Goal: Transaction & Acquisition: Purchase product/service

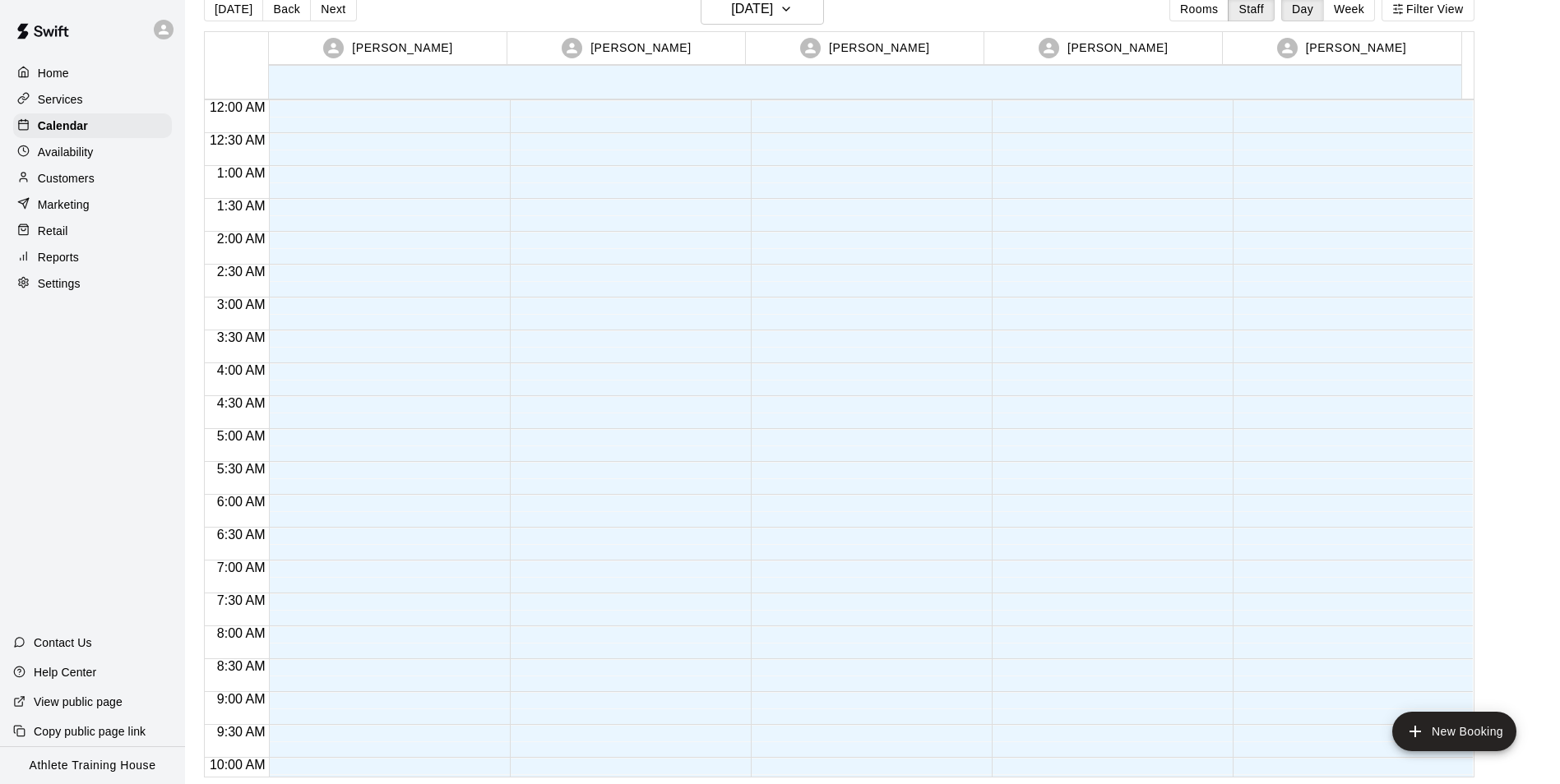
scroll to position [902, 0]
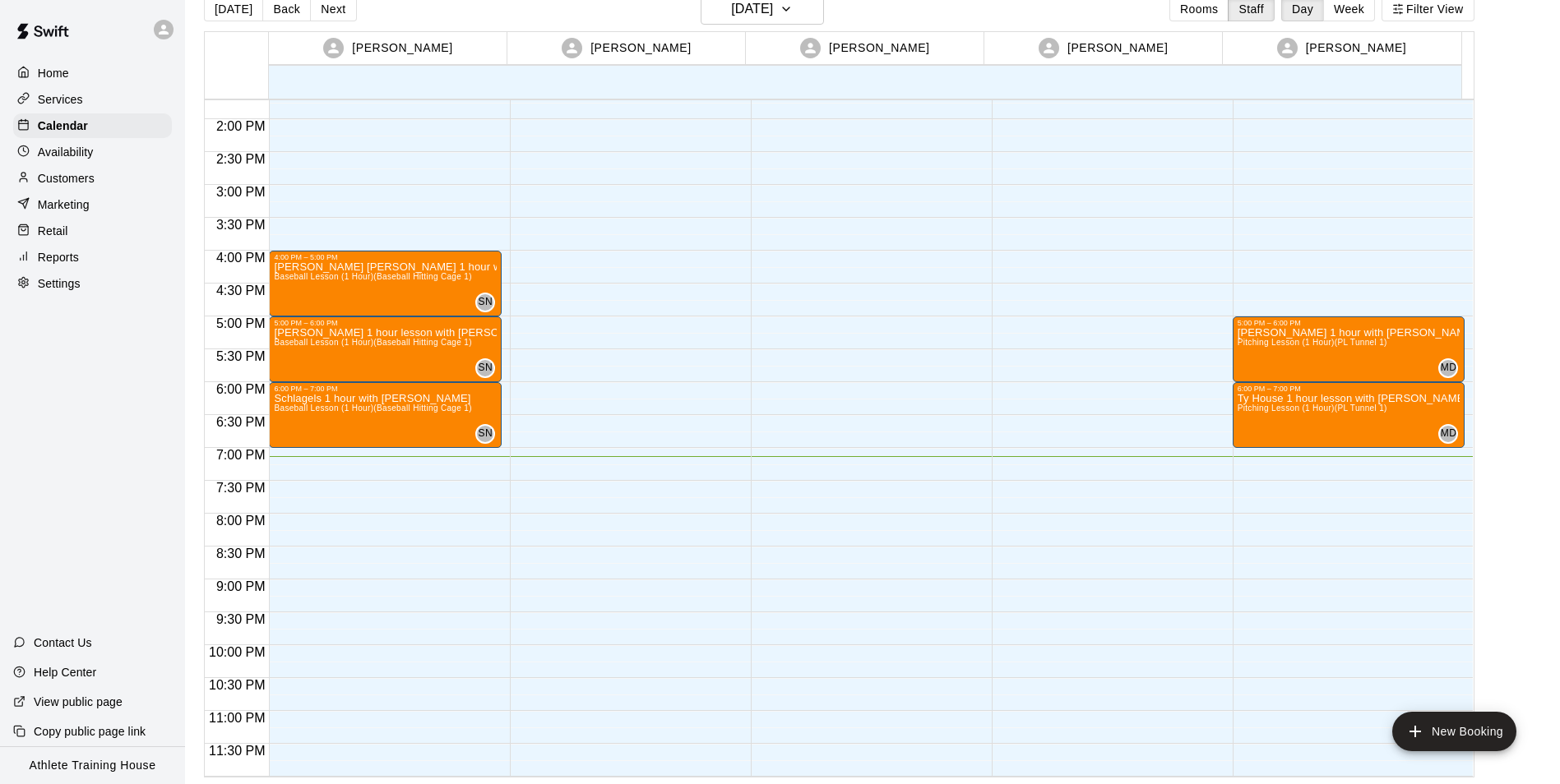
click at [41, 235] on p "Retail" at bounding box center [53, 230] width 30 height 16
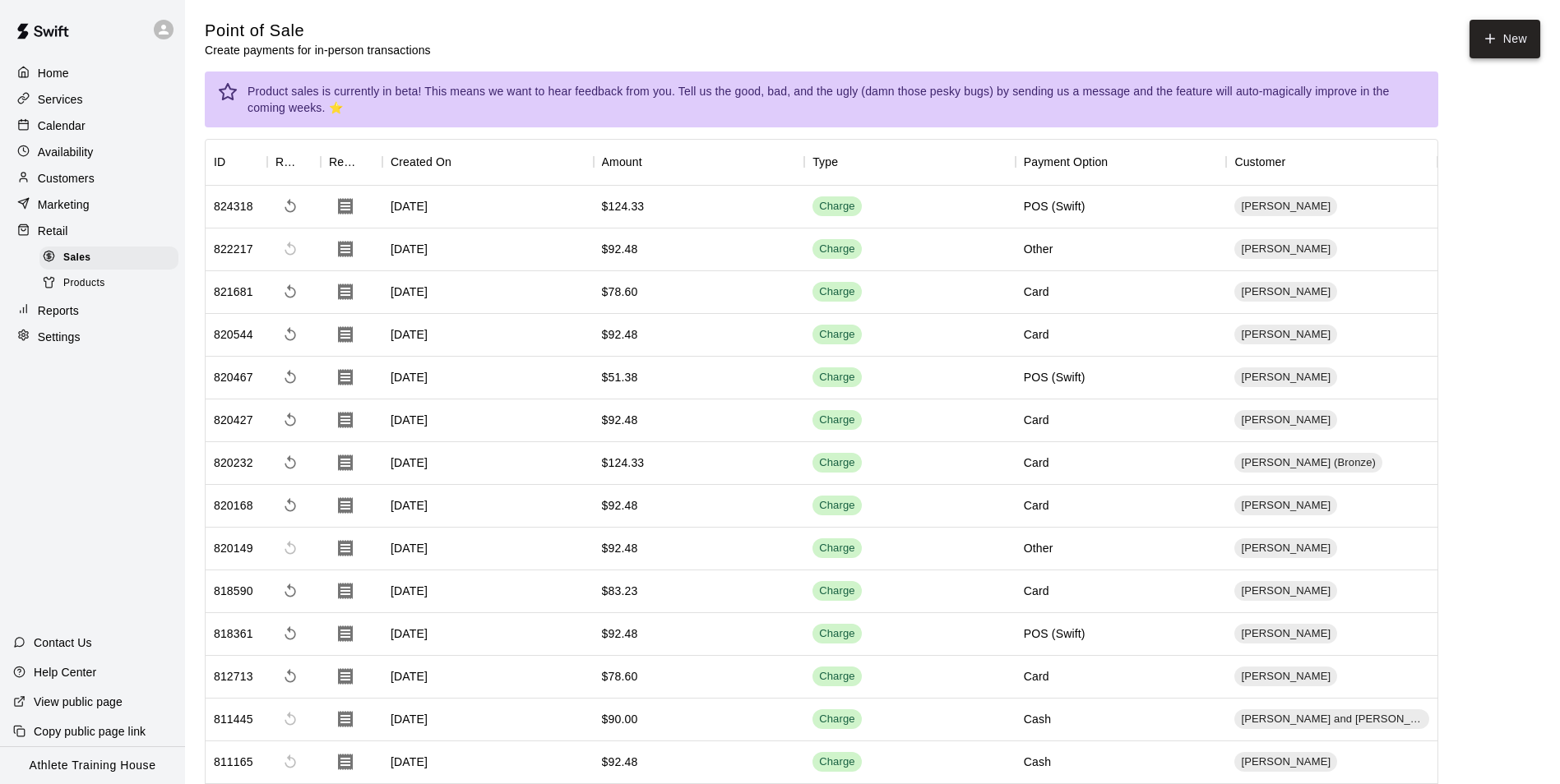
click at [1485, 31] on icon "button" at bounding box center [1490, 38] width 14 height 14
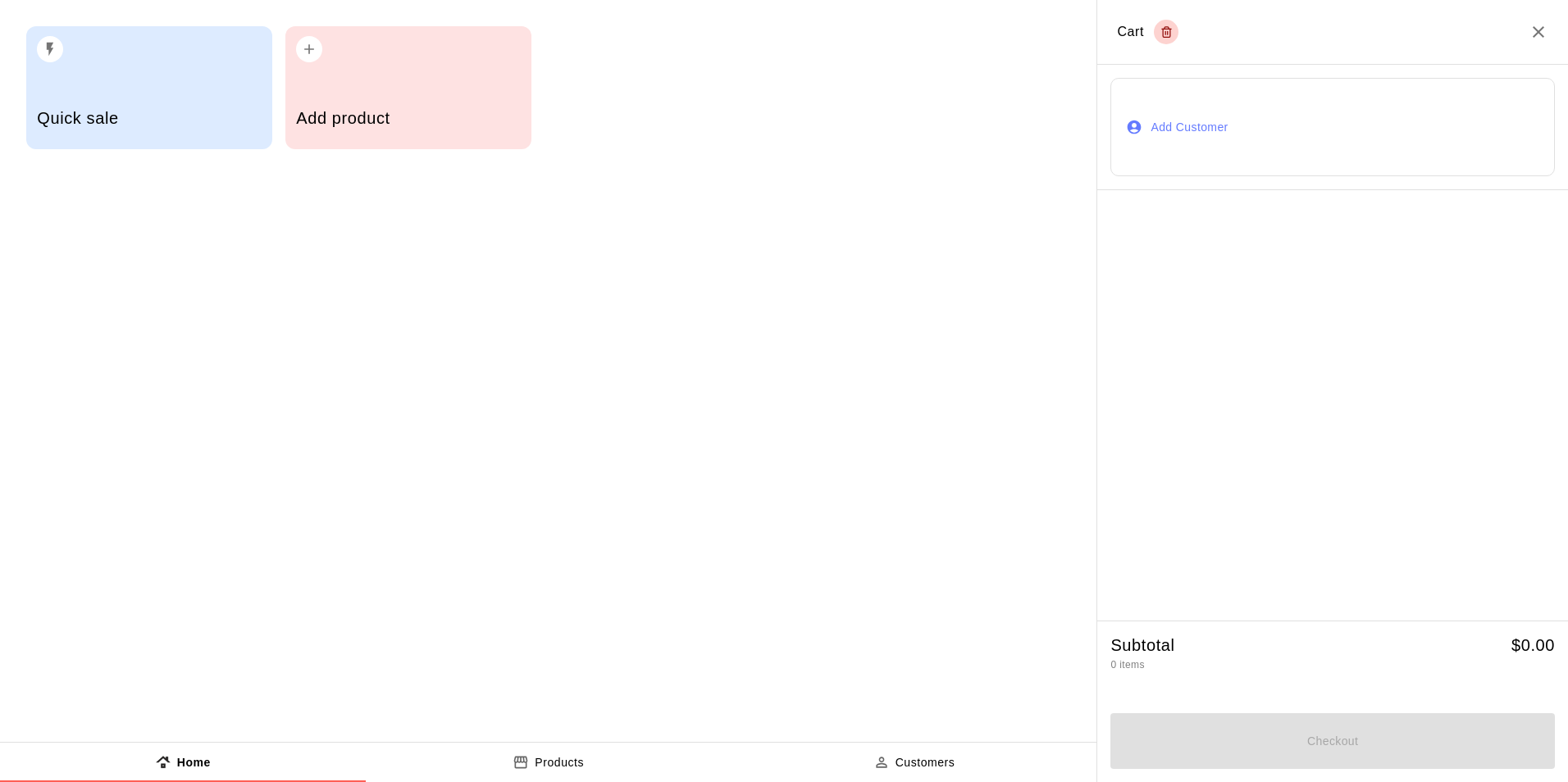
click at [1175, 127] on button "Add Customer" at bounding box center [1332, 127] width 444 height 99
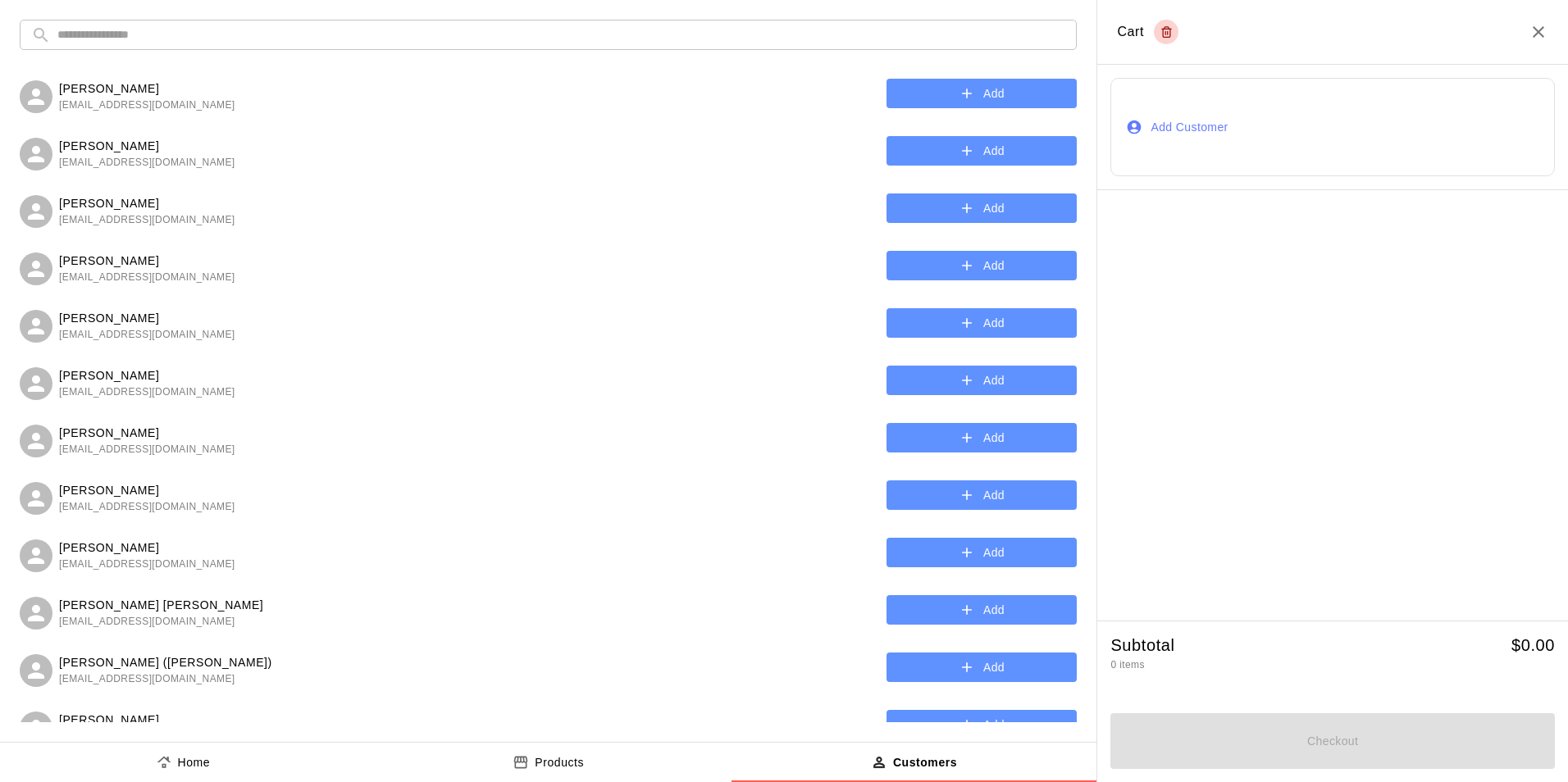
click at [572, 35] on input "text" at bounding box center [561, 35] width 1007 height 30
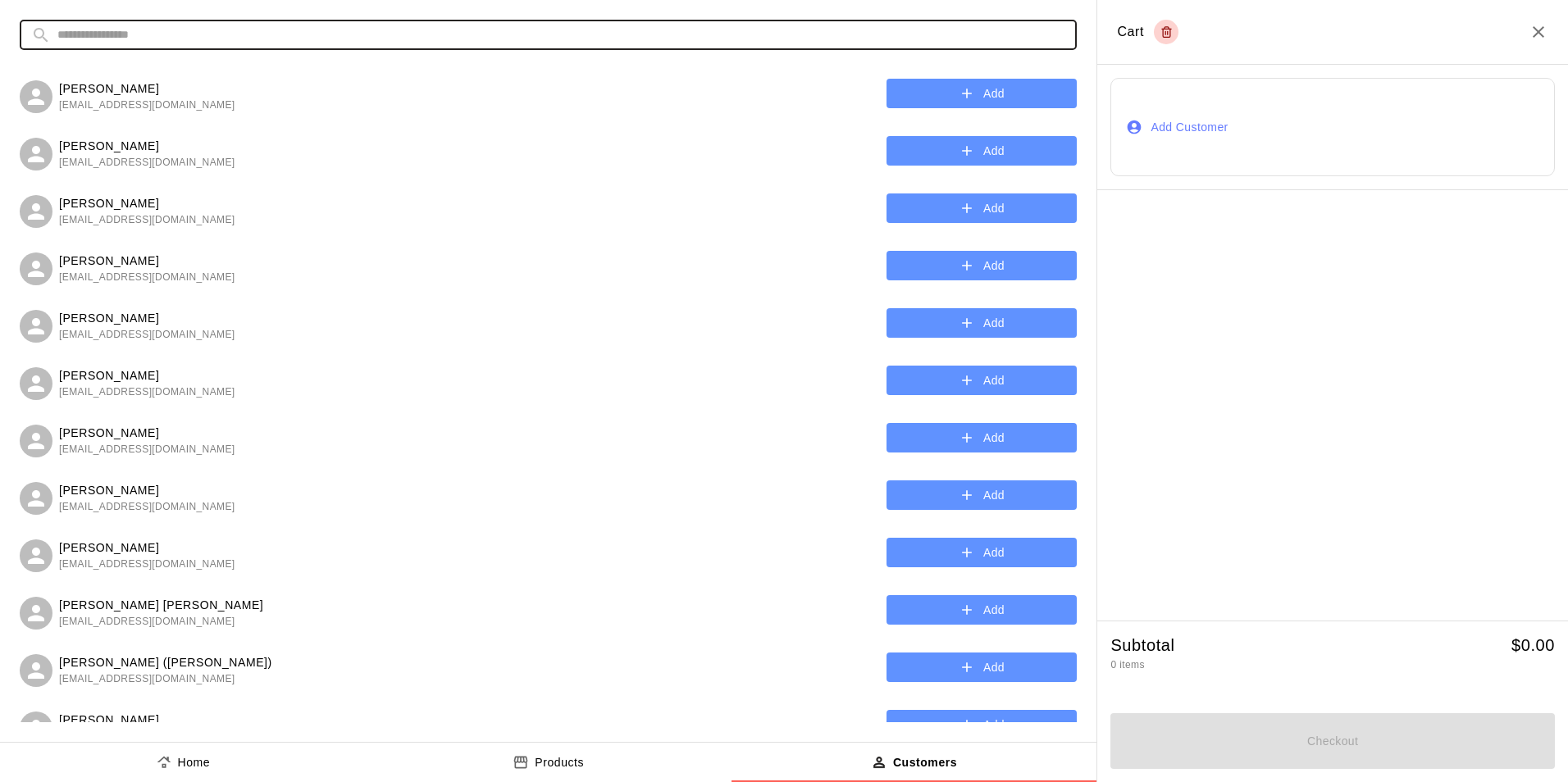
click at [439, 34] on input "text" at bounding box center [561, 35] width 1007 height 30
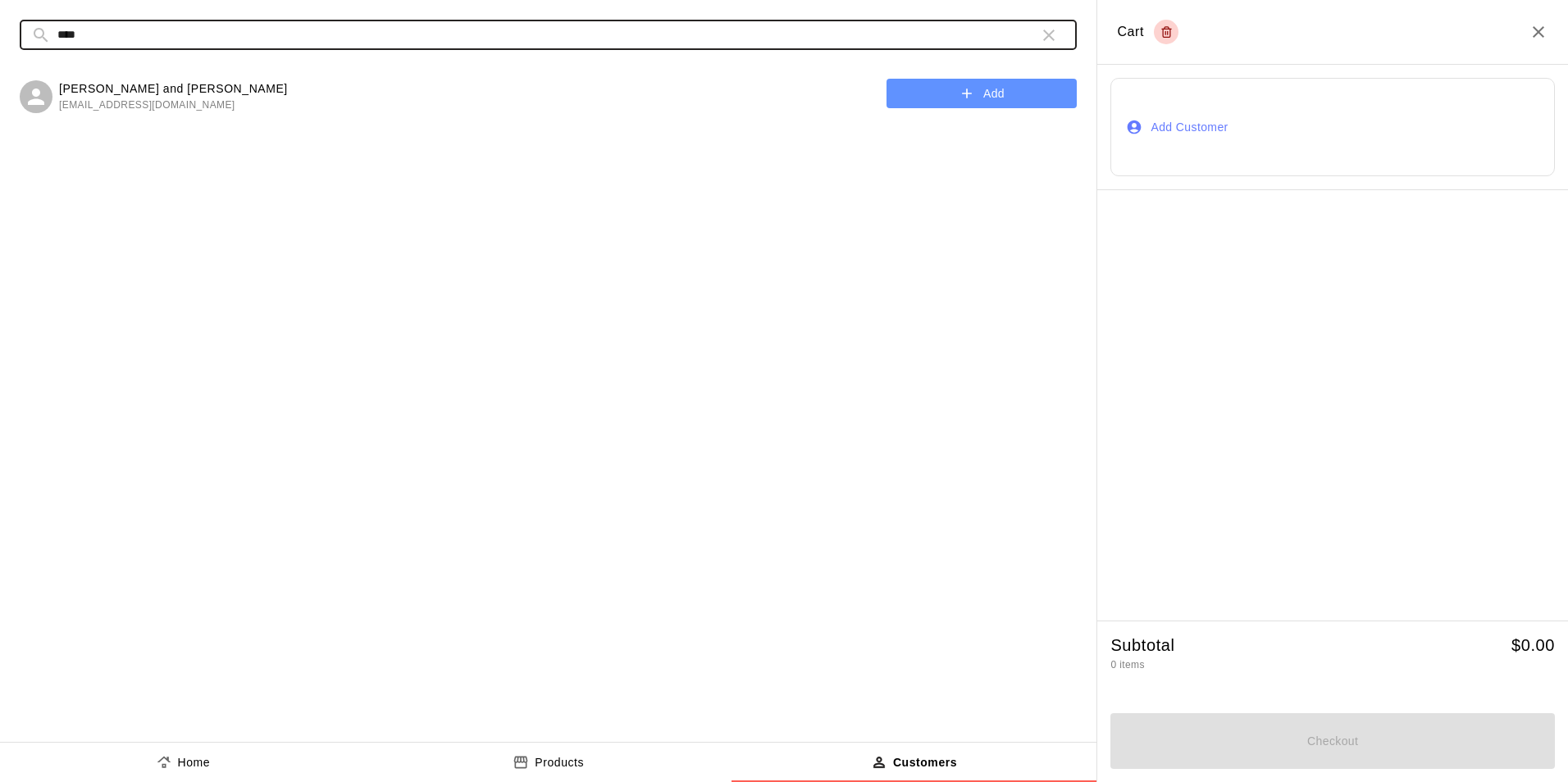
type input "****"
click at [947, 97] on button "Add" at bounding box center [981, 94] width 190 height 30
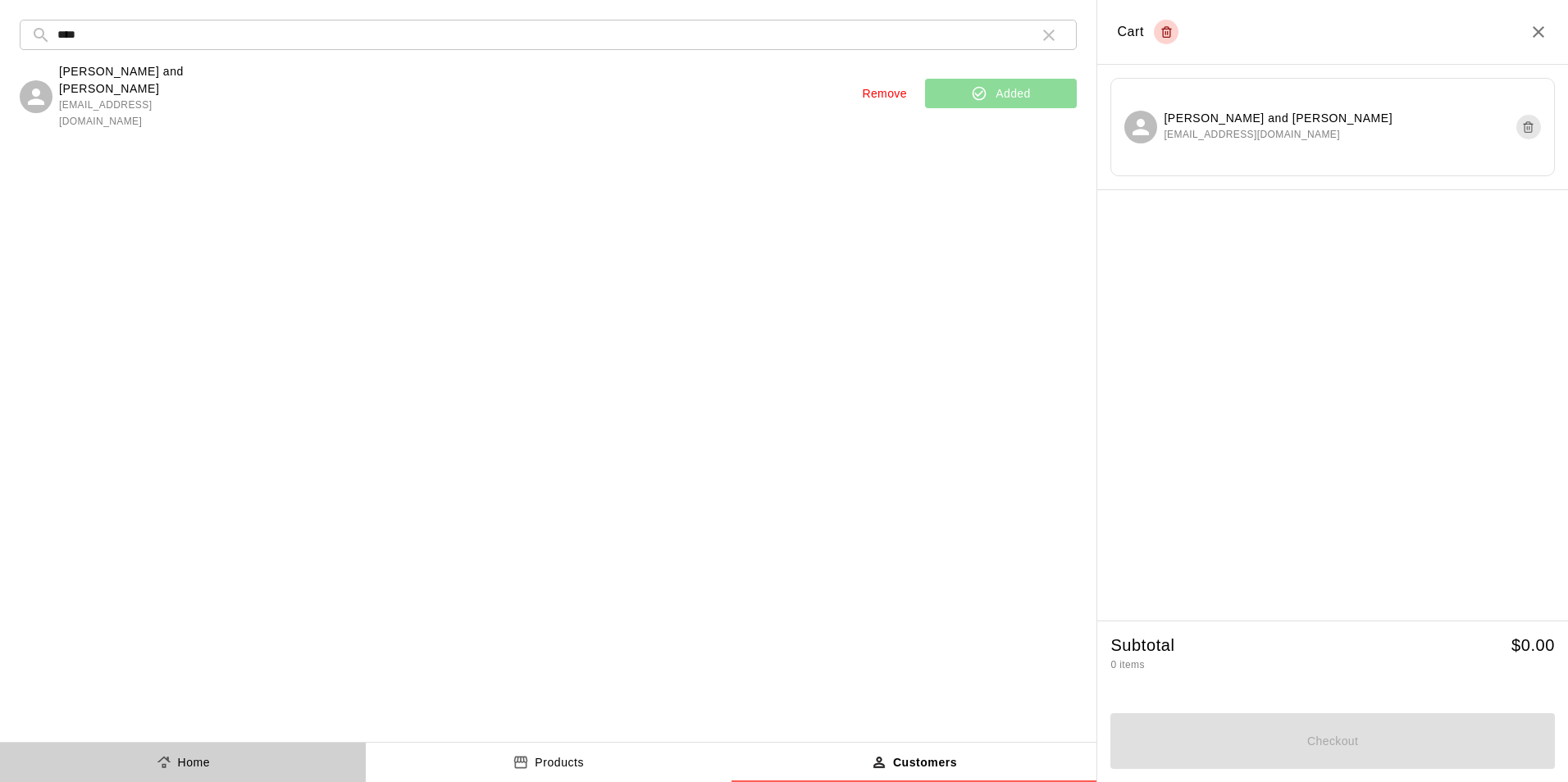
click at [186, 768] on p "Home" at bounding box center [194, 763] width 33 height 17
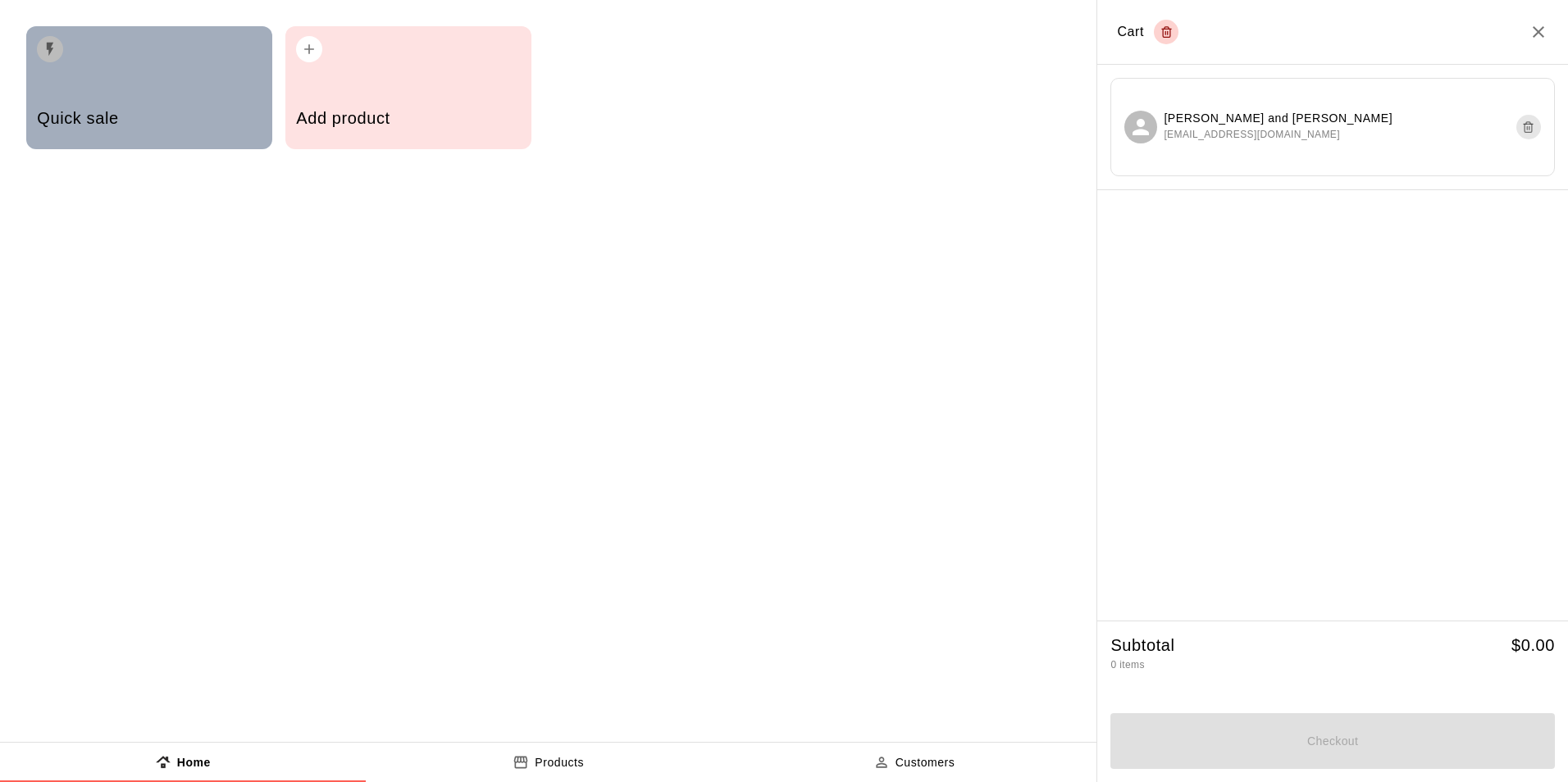
click at [160, 117] on h5 "Quick sale" at bounding box center [149, 118] width 224 height 22
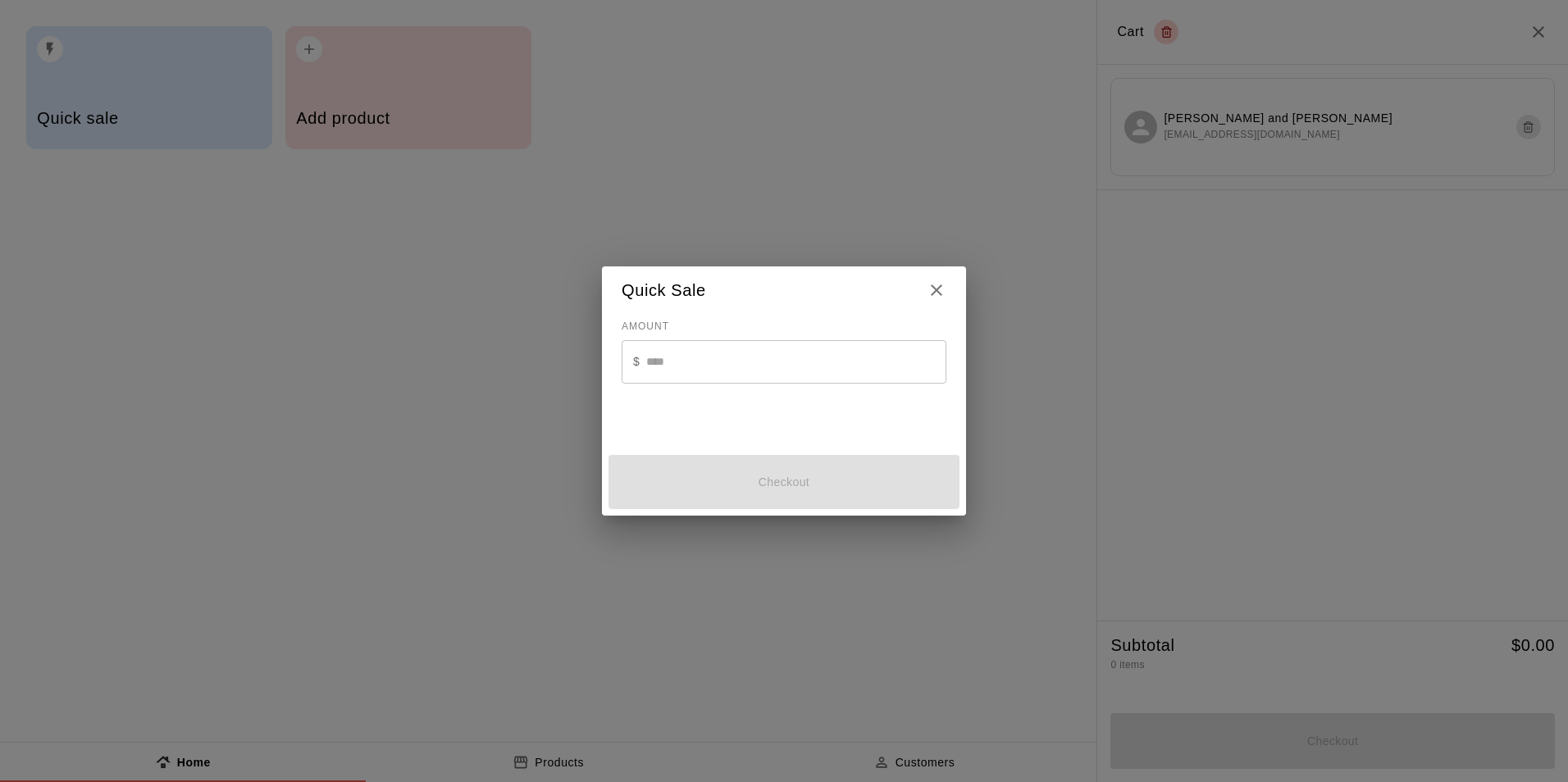
click at [762, 352] on input "text" at bounding box center [795, 361] width 300 height 43
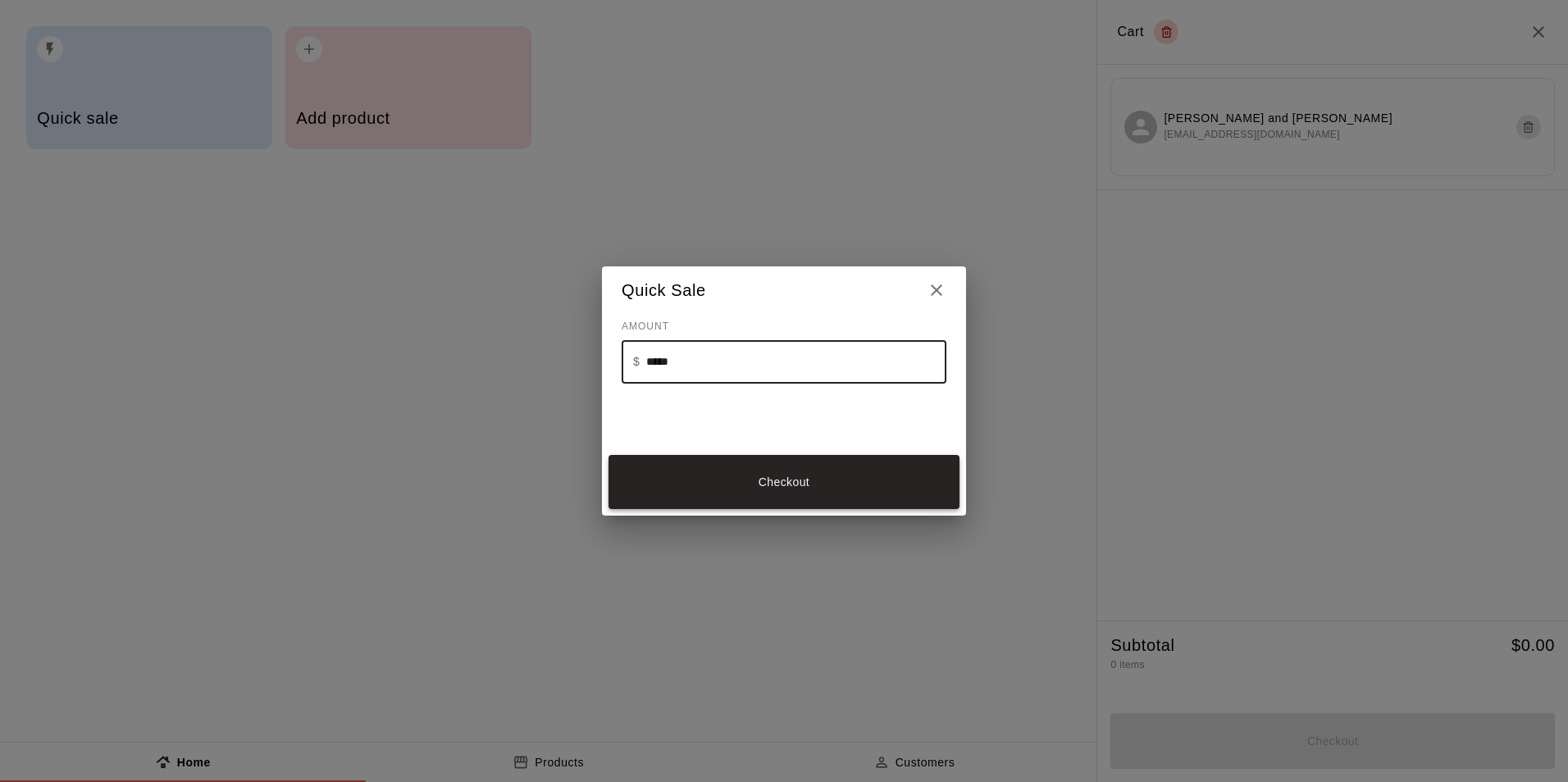
type input "*****"
click at [812, 491] on button "Checkout" at bounding box center [784, 482] width 351 height 55
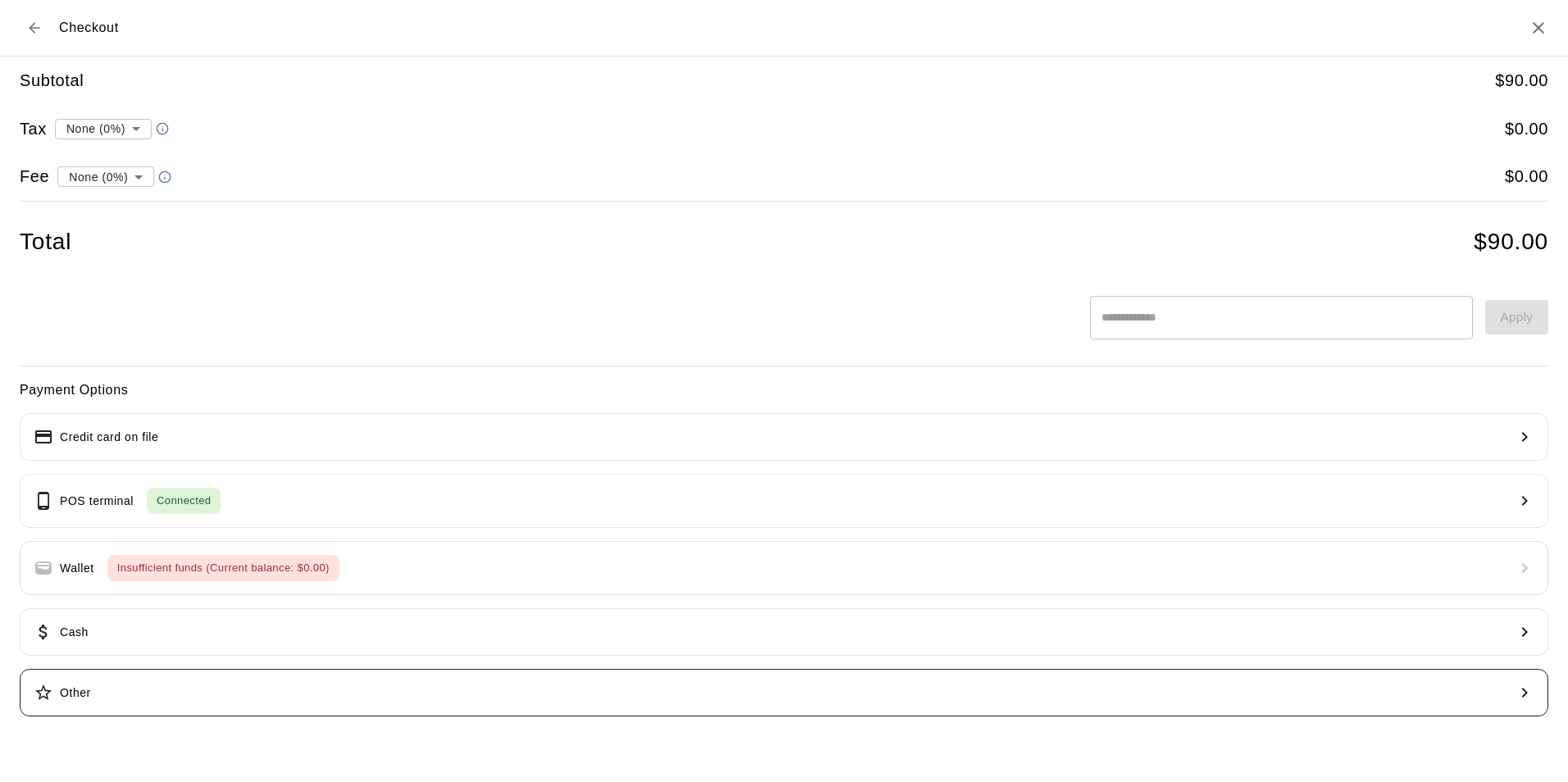
click at [292, 689] on button "Other" at bounding box center [784, 692] width 1528 height 47
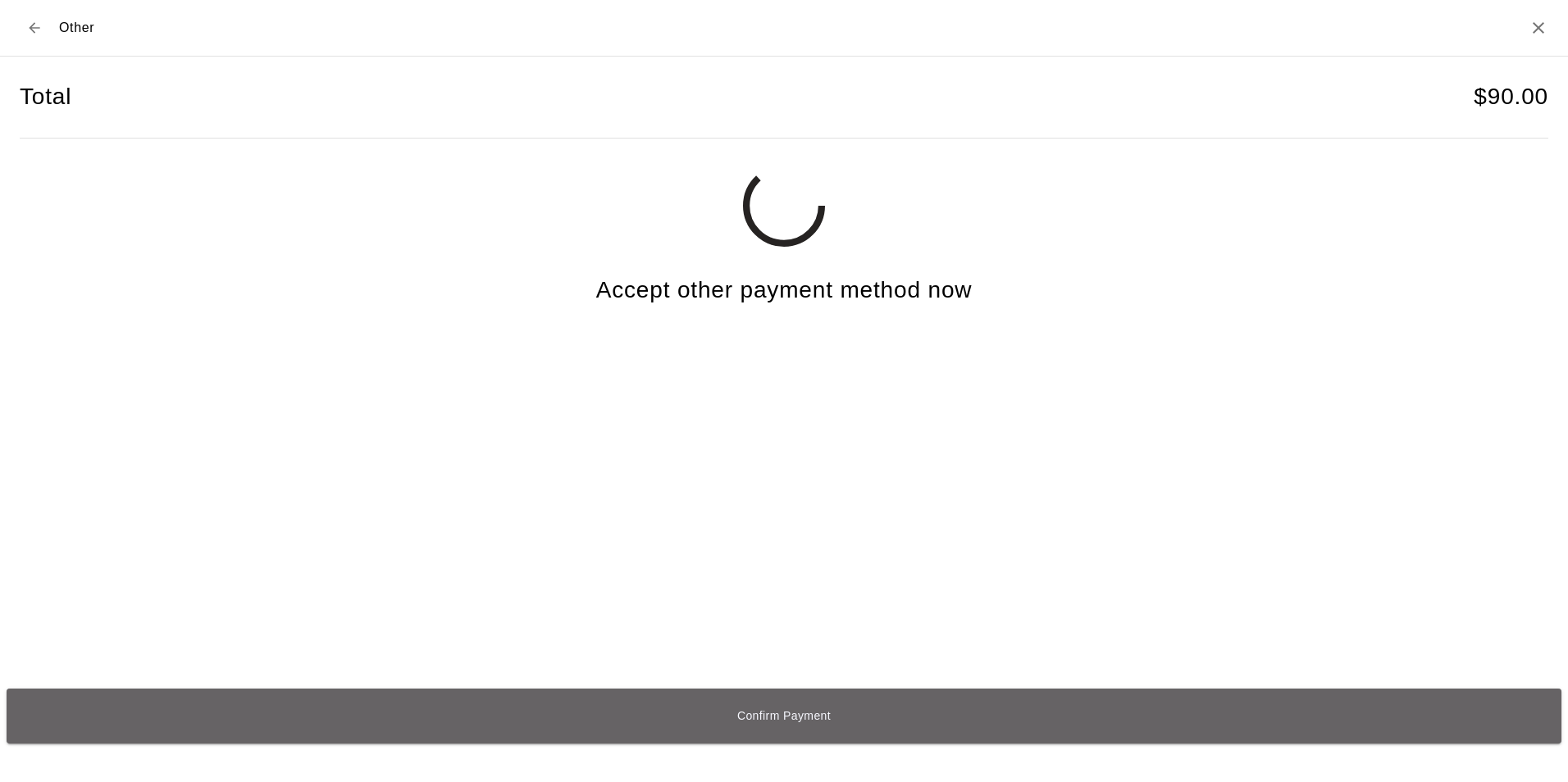
drag, startPoint x: 805, startPoint y: 721, endPoint x: 778, endPoint y: 721, distance: 27.0
click at [778, 721] on button "Confirm Payment" at bounding box center [784, 716] width 1554 height 55
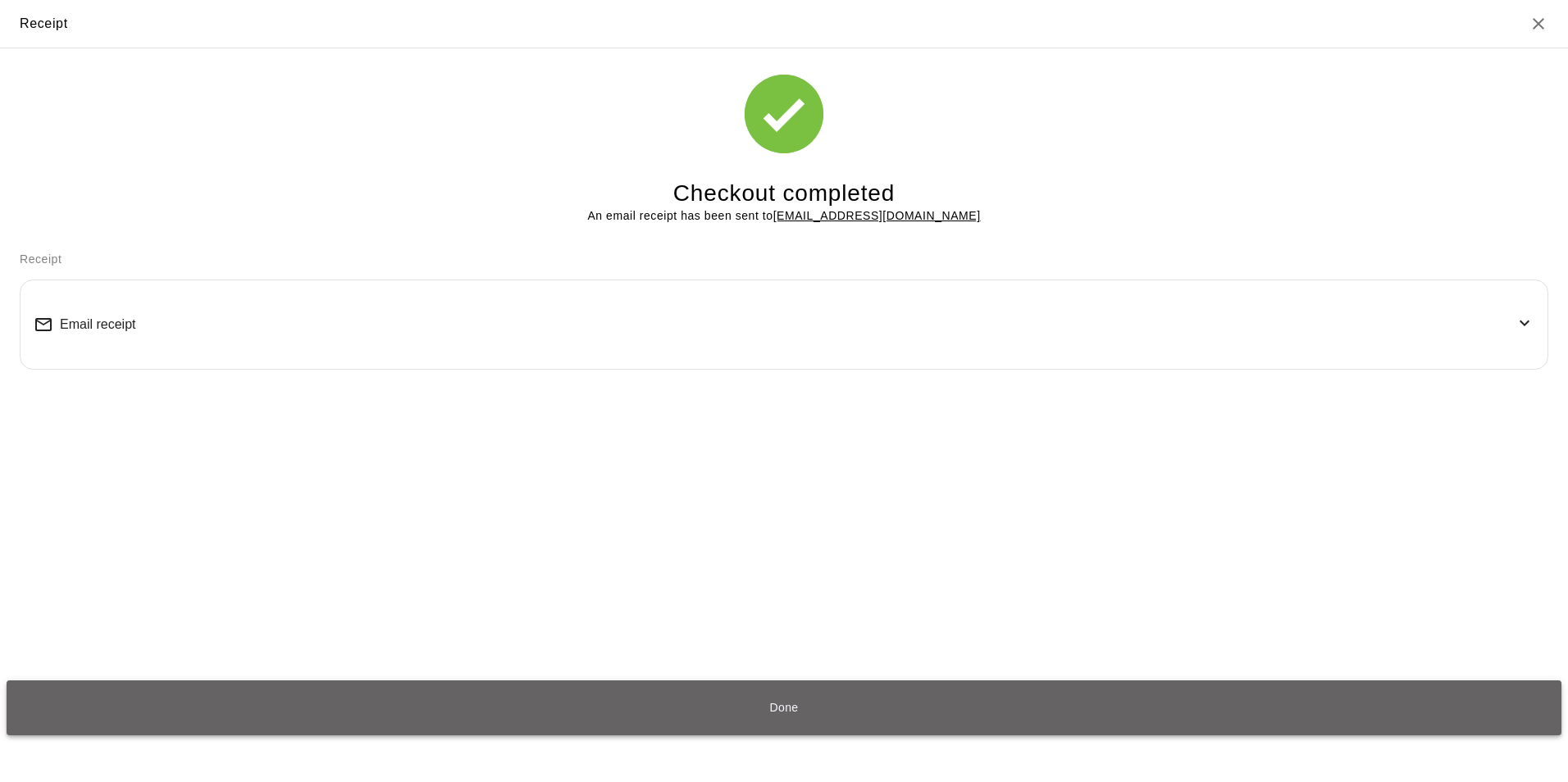
click at [784, 713] on button "Done" at bounding box center [784, 708] width 1554 height 55
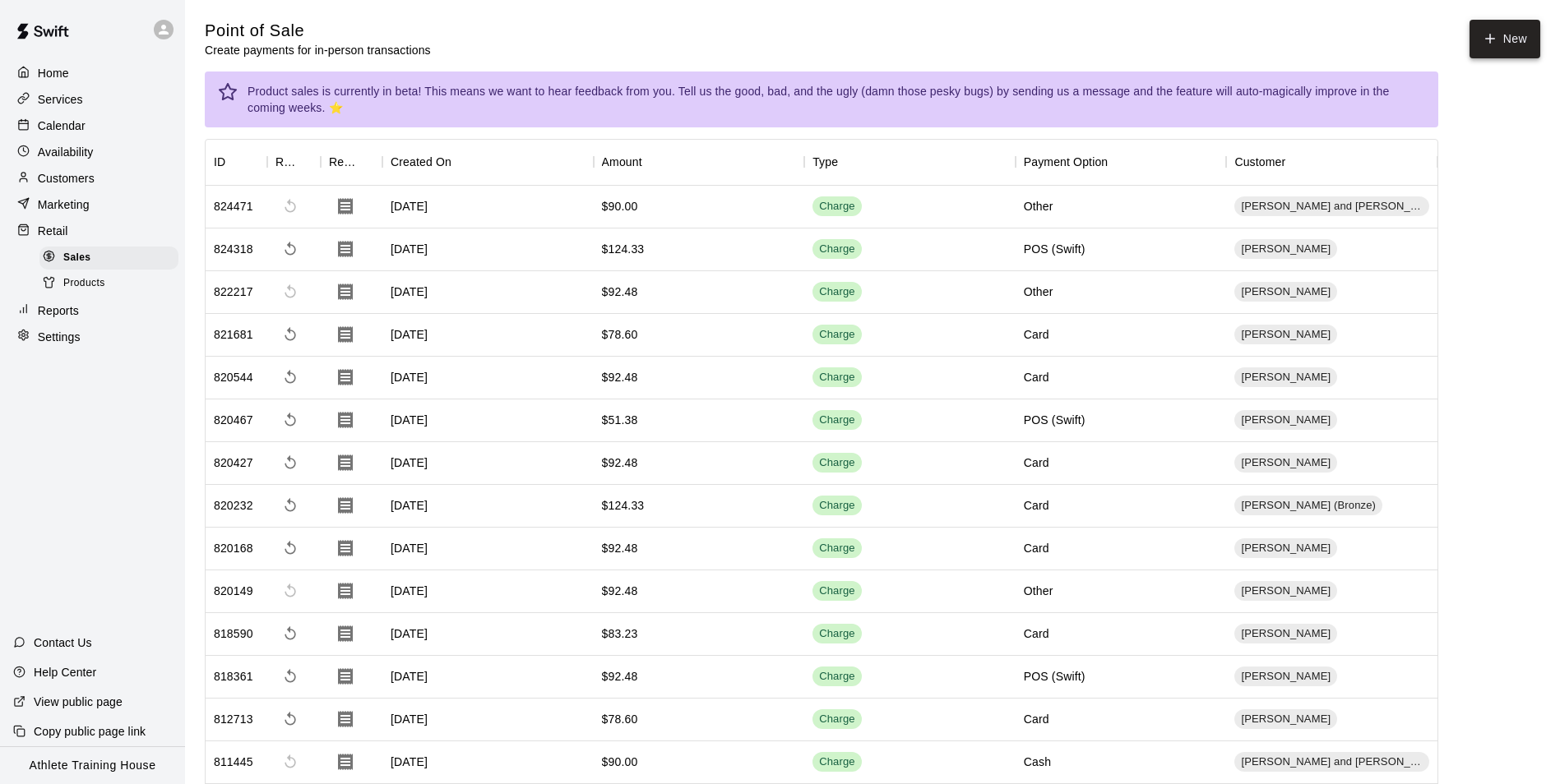
click at [1495, 36] on icon "button" at bounding box center [1490, 38] width 14 height 14
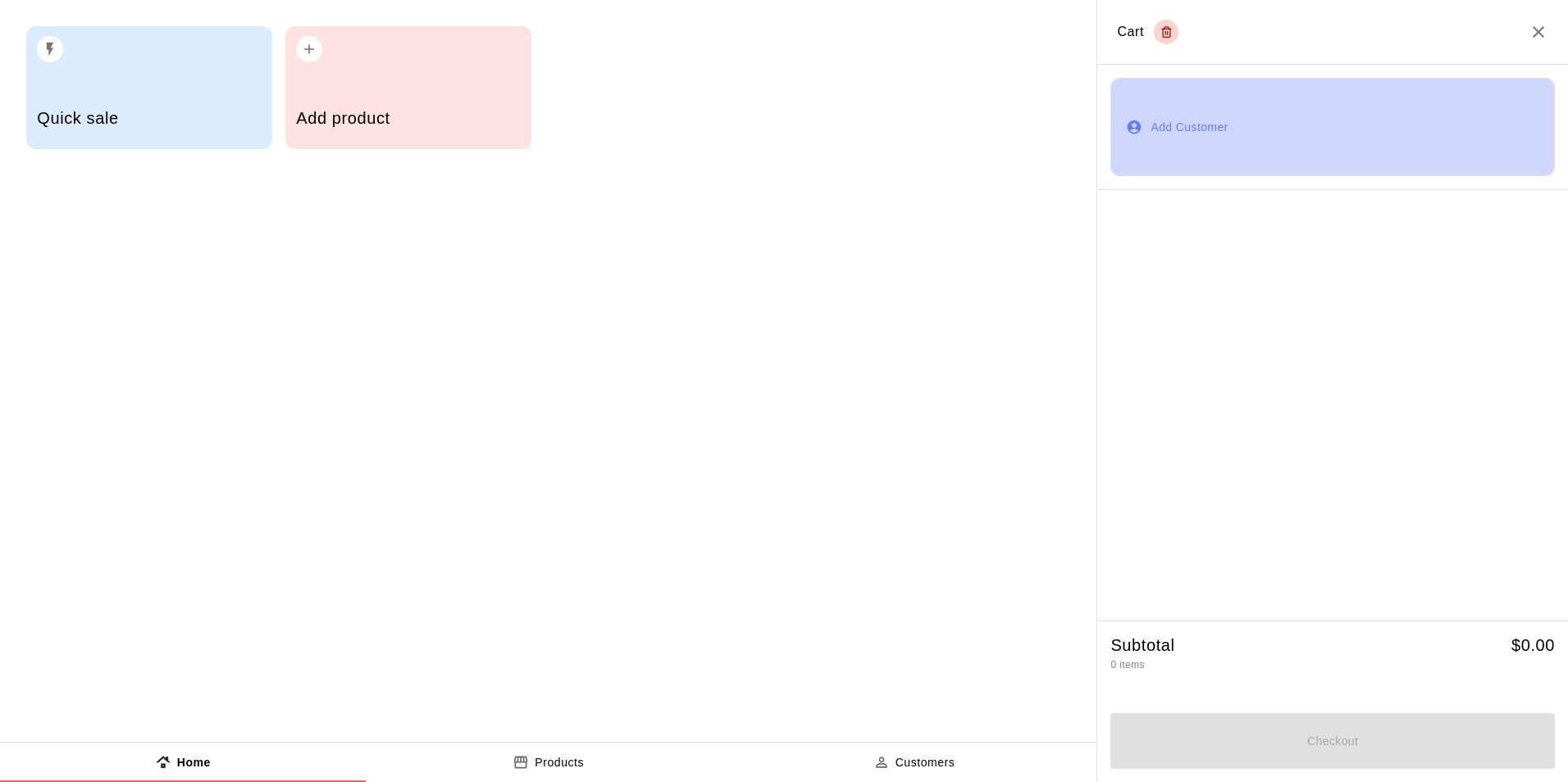
click at [1146, 117] on button "Add Customer" at bounding box center [1332, 127] width 444 height 99
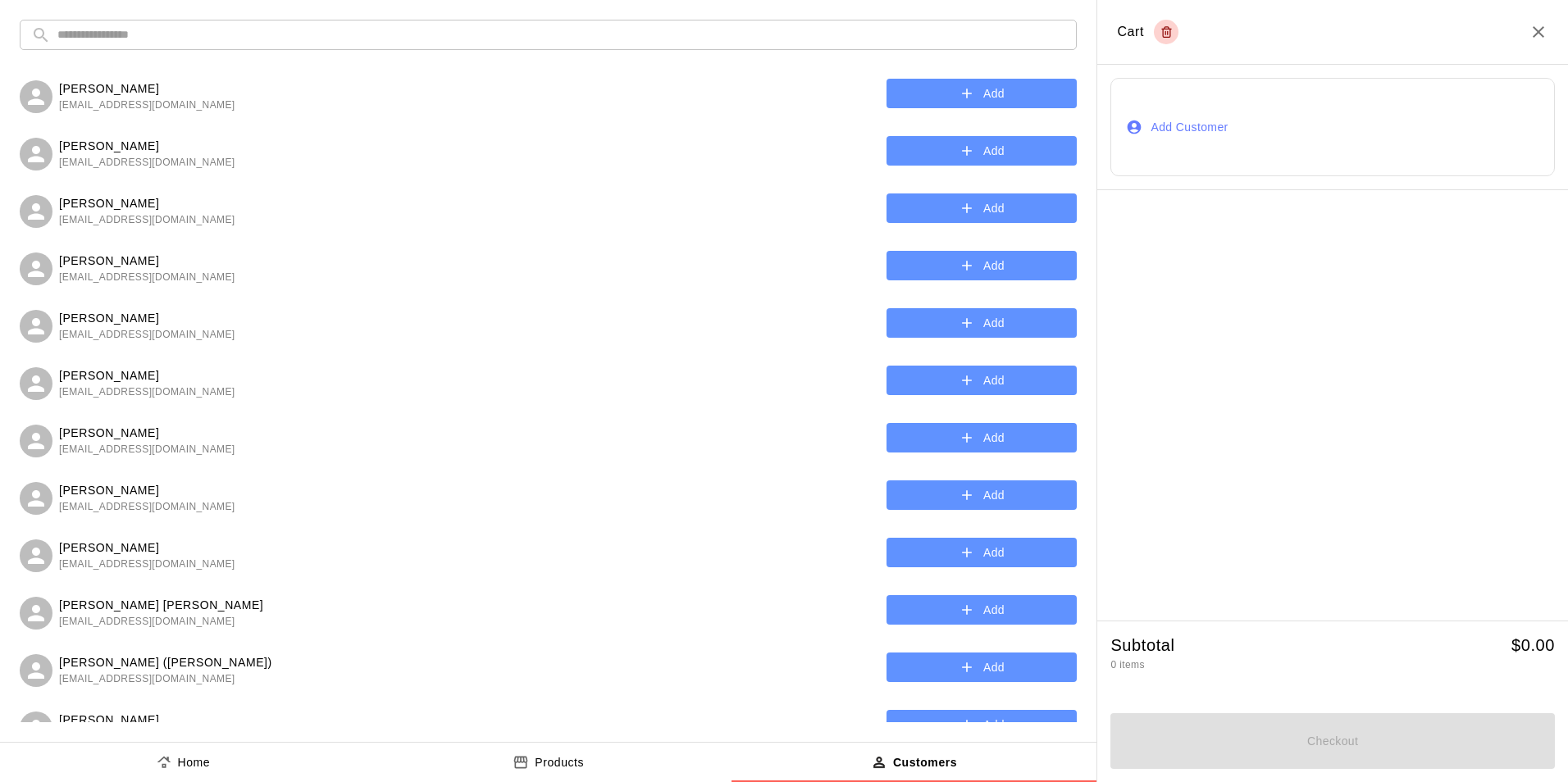
click at [298, 28] on input "text" at bounding box center [561, 35] width 1007 height 30
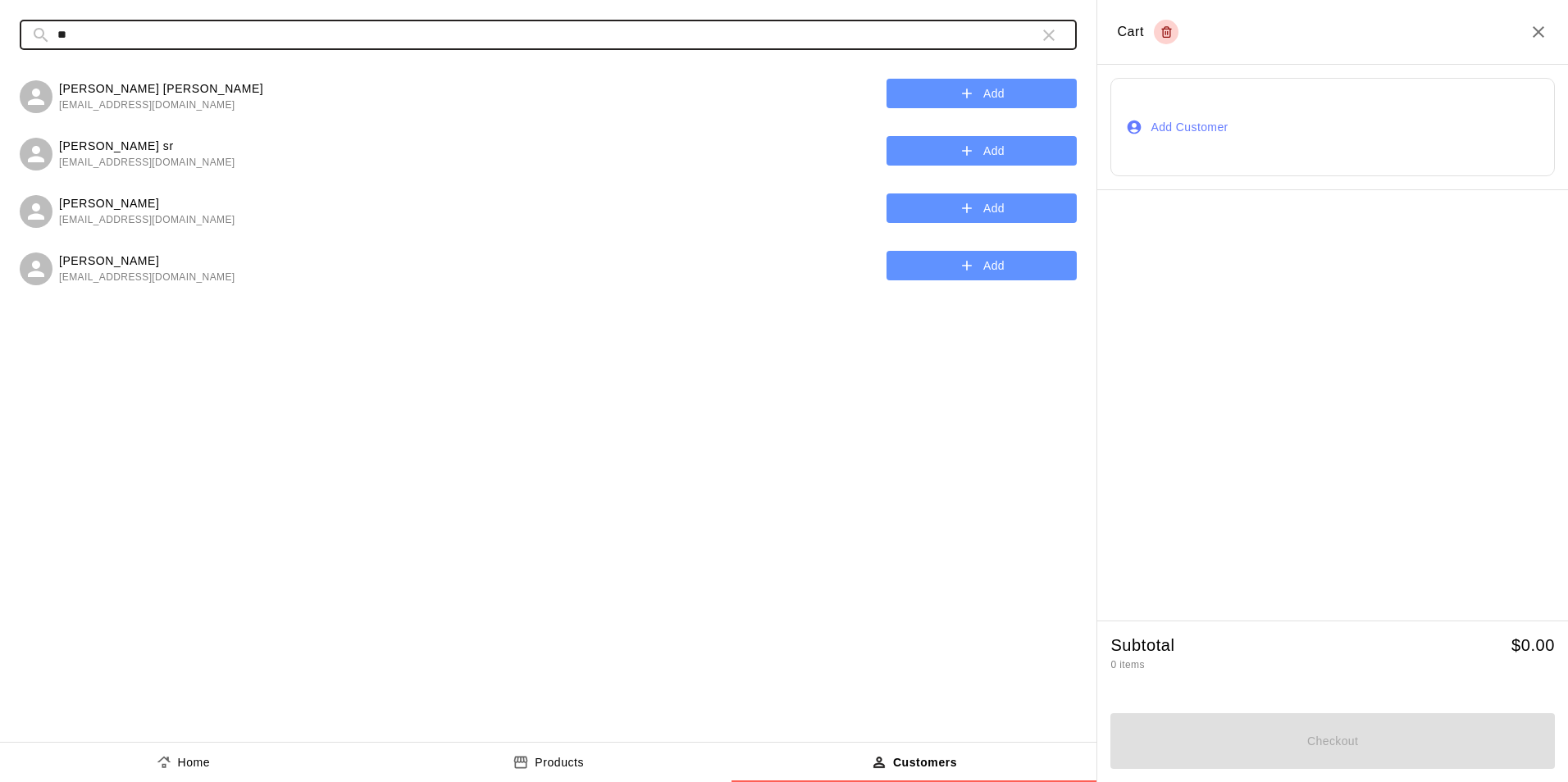
type input "**"
click at [1037, 35] on button "button" at bounding box center [1048, 35] width 33 height 33
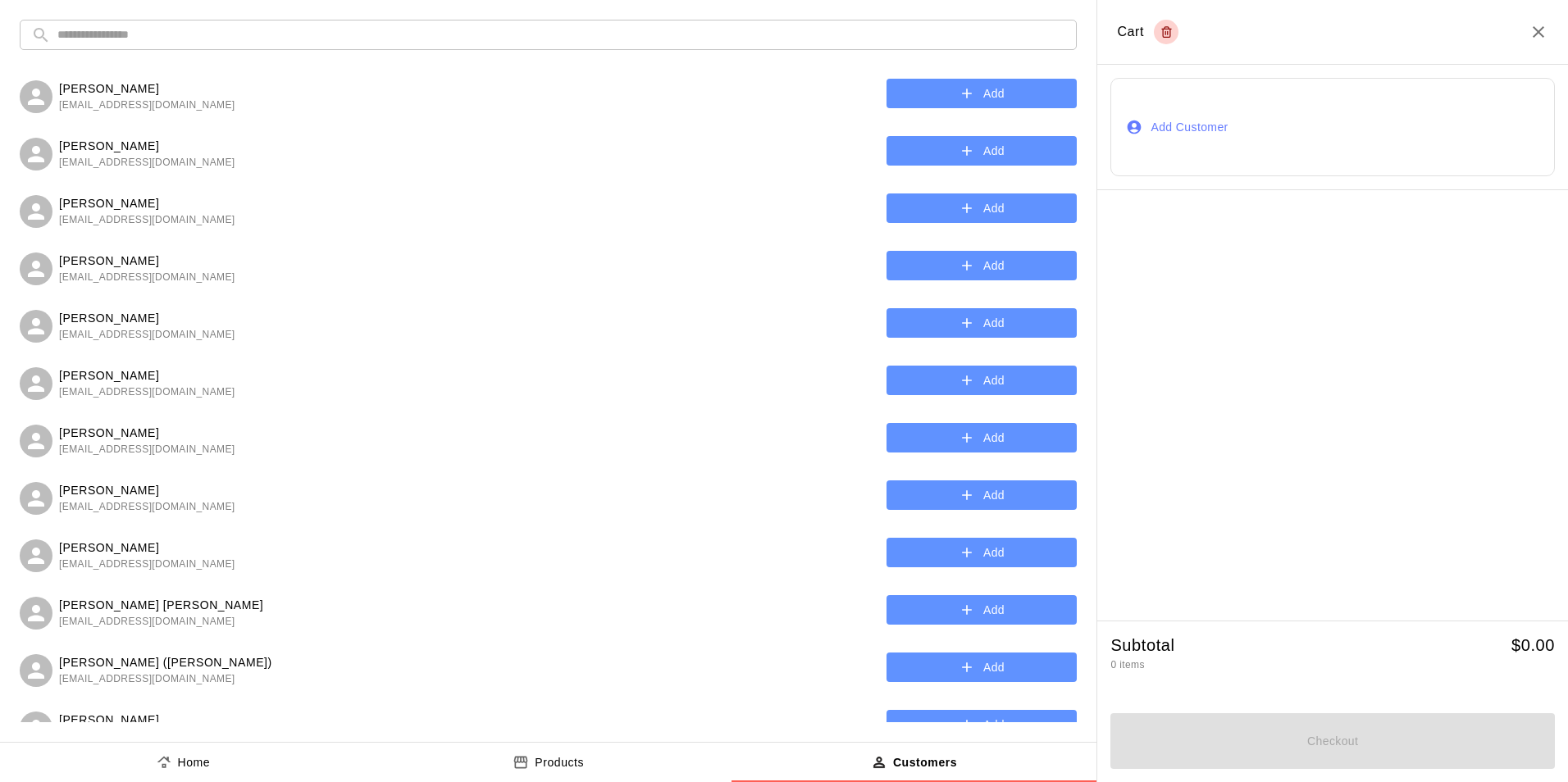
drag, startPoint x: 1534, startPoint y: 20, endPoint x: 1538, endPoint y: 38, distance: 18.4
click at [1533, 24] on h2 "Cart" at bounding box center [1332, 32] width 470 height 65
click at [1538, 38] on icon "Close" at bounding box center [1538, 31] width 19 height 19
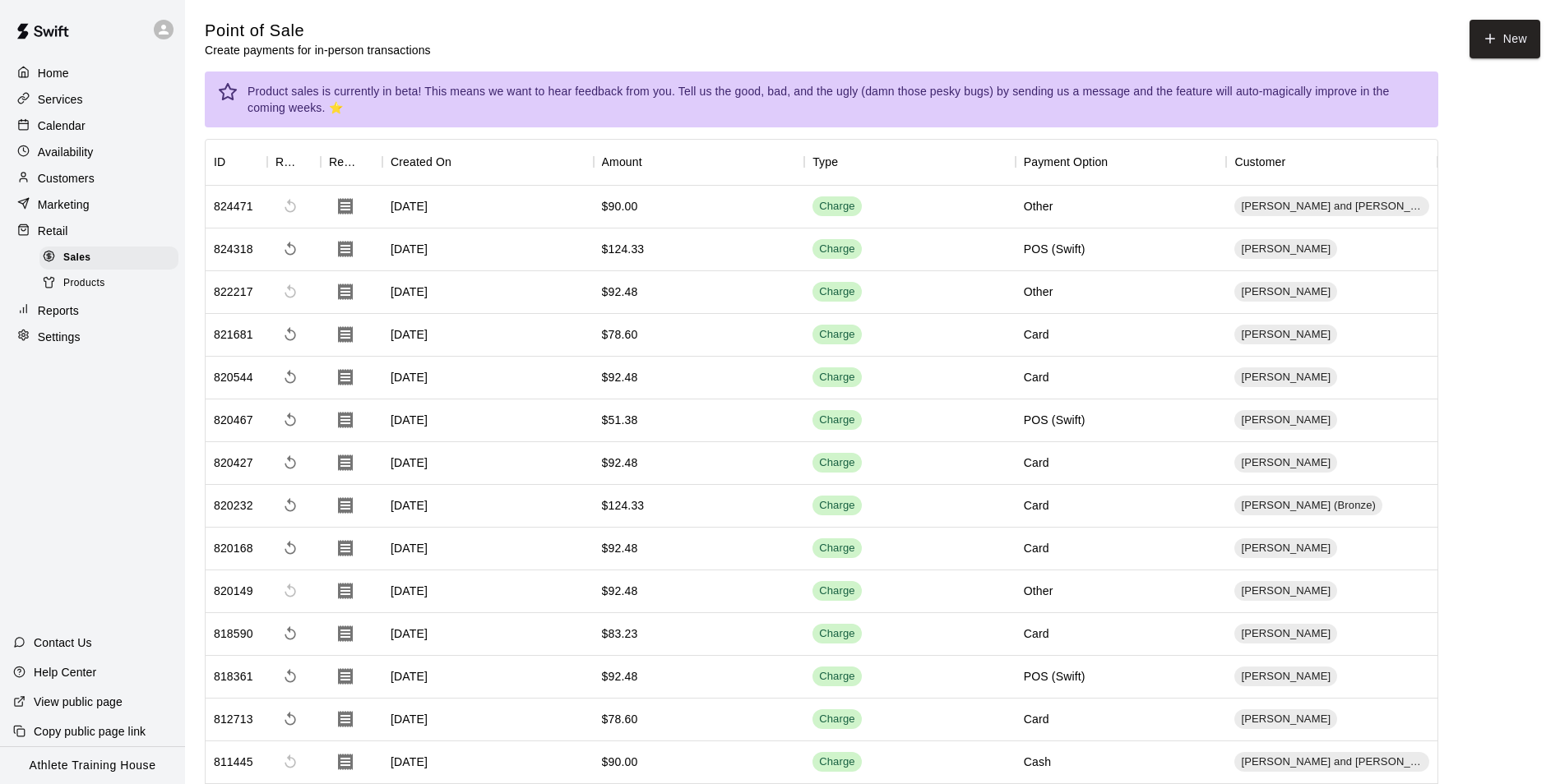
click at [82, 119] on p "Calendar" at bounding box center [62, 125] width 47 height 16
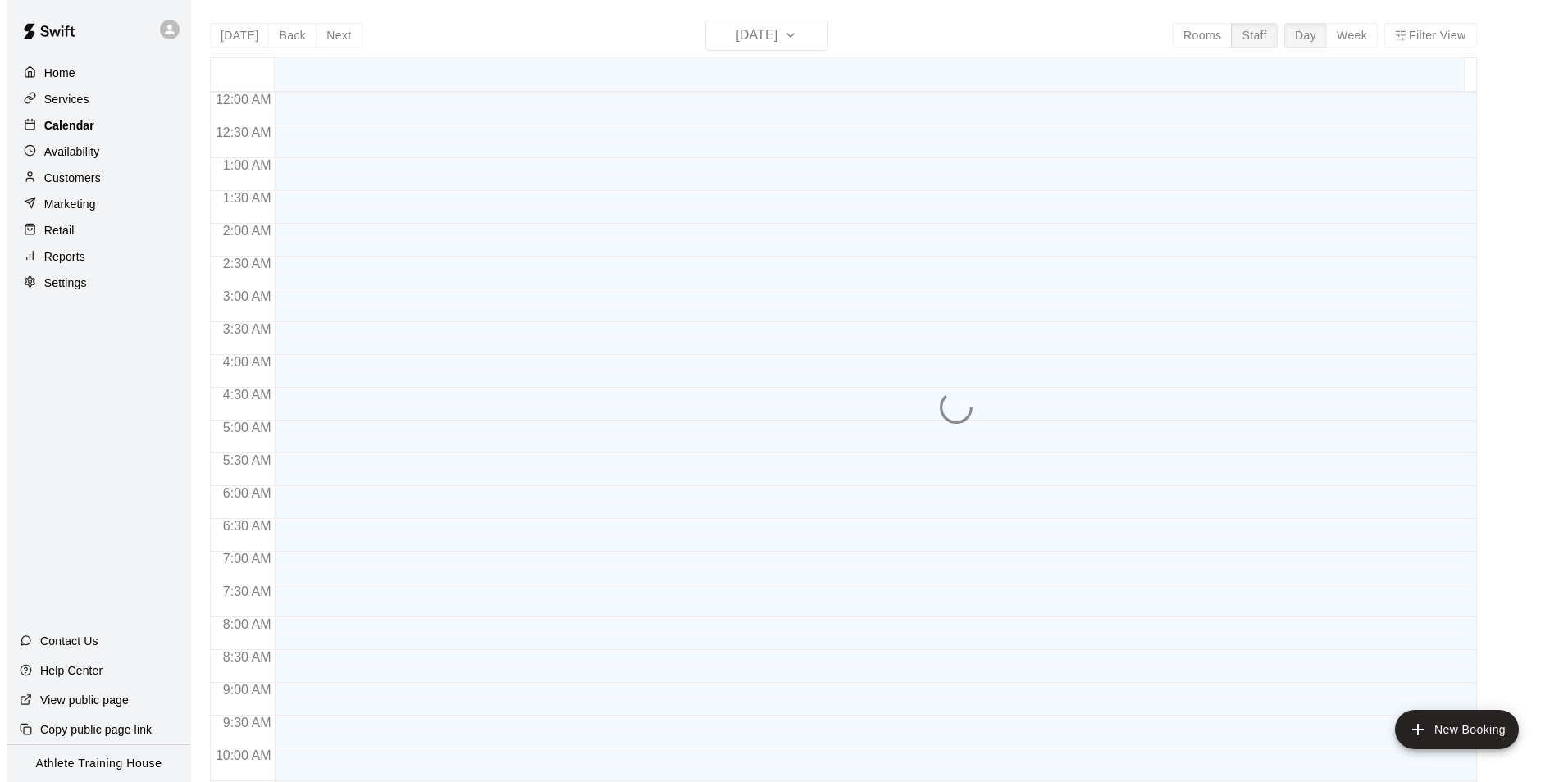
scroll to position [866, 0]
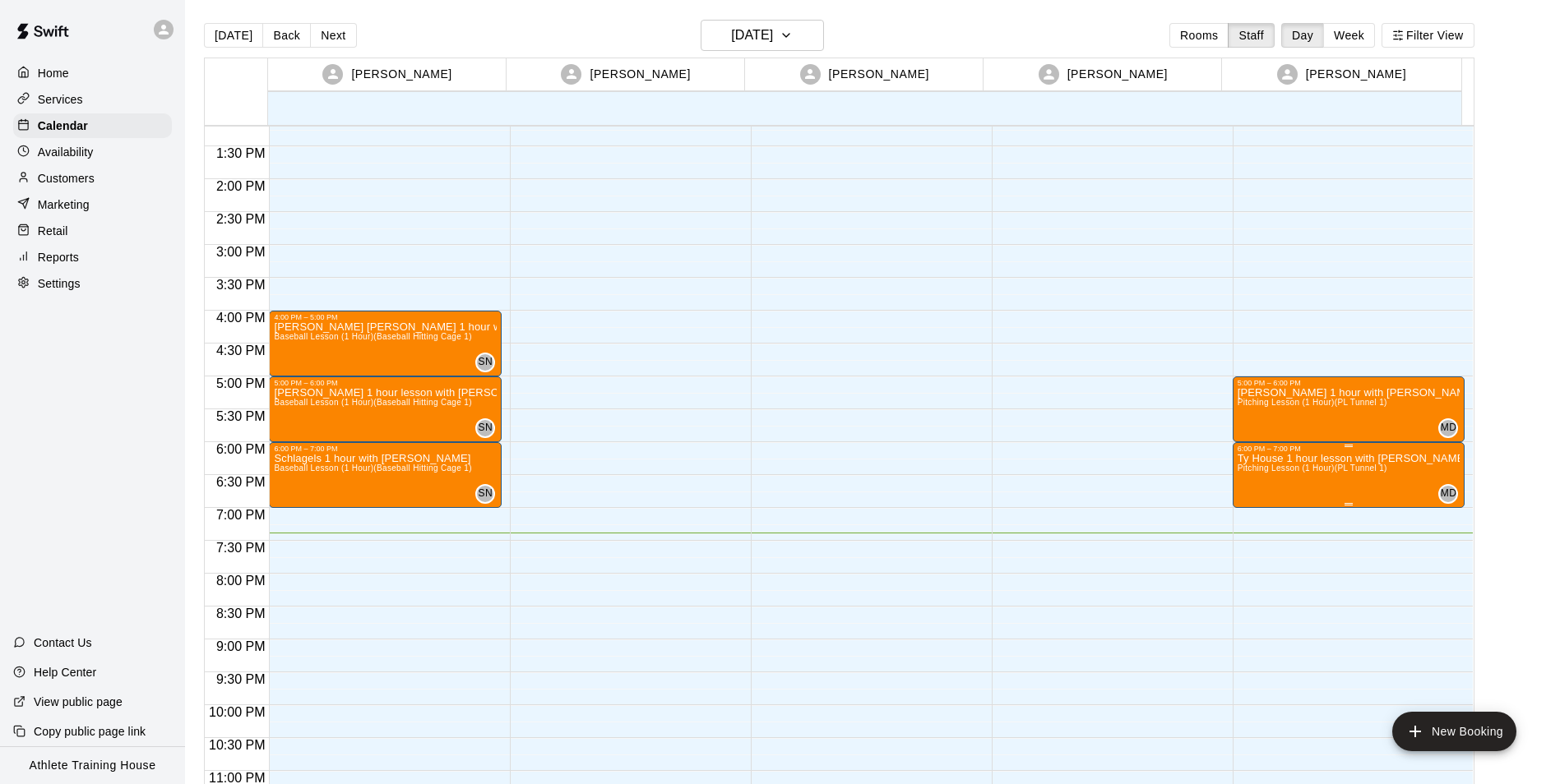
click at [1342, 469] on span "Pitching Lesson (1 Hour) (PL Tunnel 1)" at bounding box center [1312, 468] width 150 height 9
click at [1247, 485] on icon "edit" at bounding box center [1251, 480] width 14 height 14
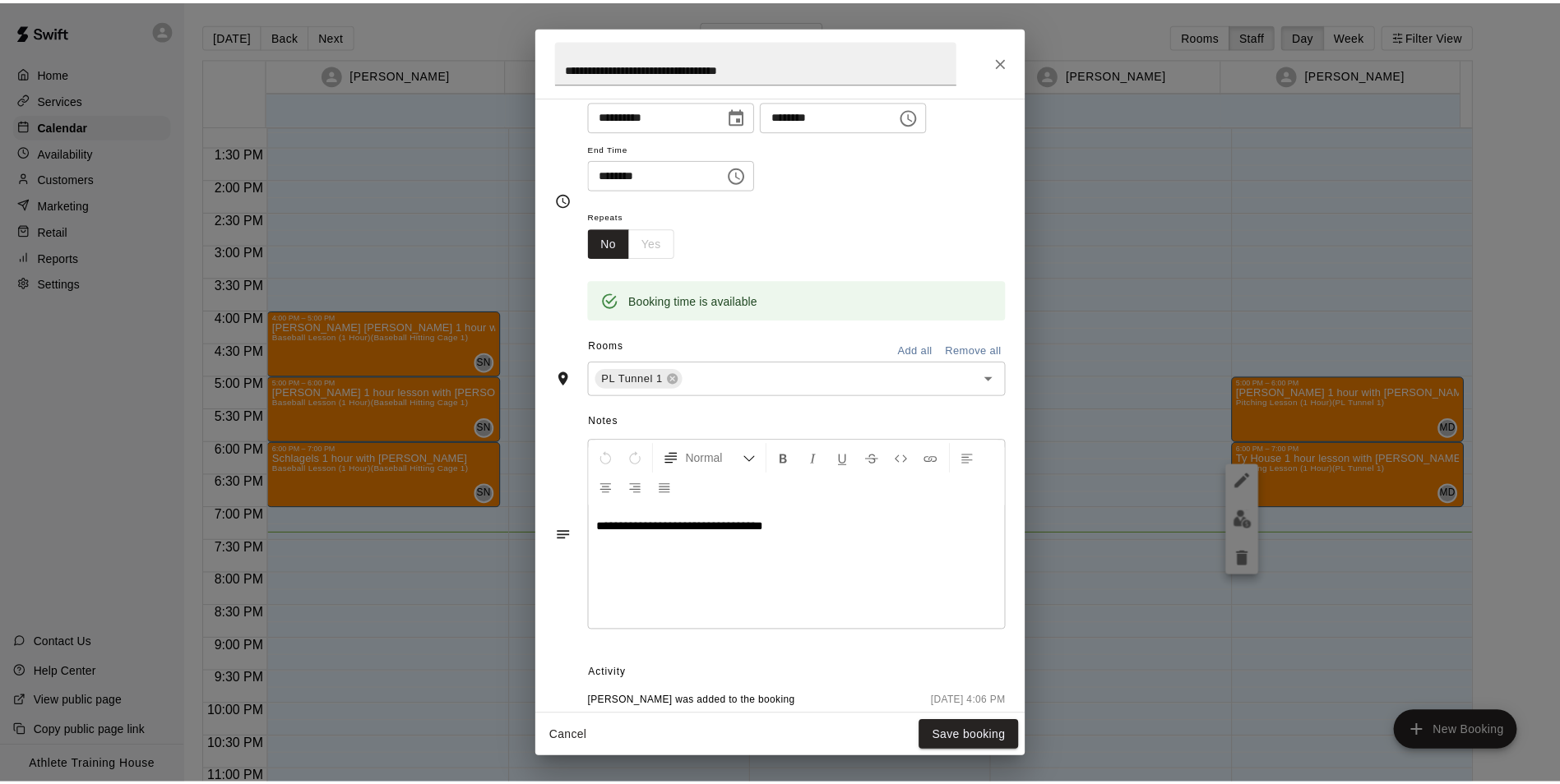
scroll to position [164, 0]
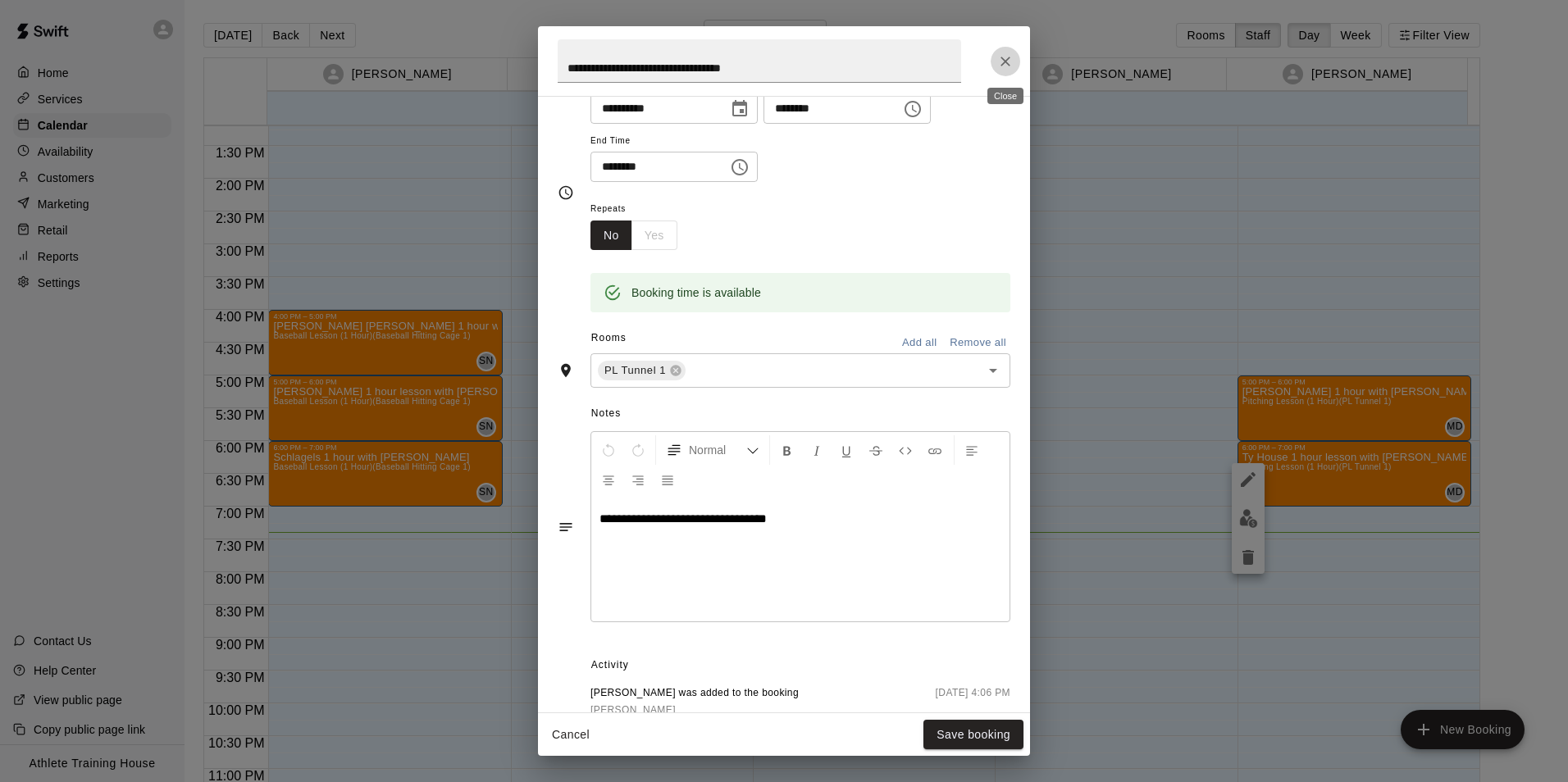
click at [996, 54] on button "Close" at bounding box center [1005, 61] width 30 height 30
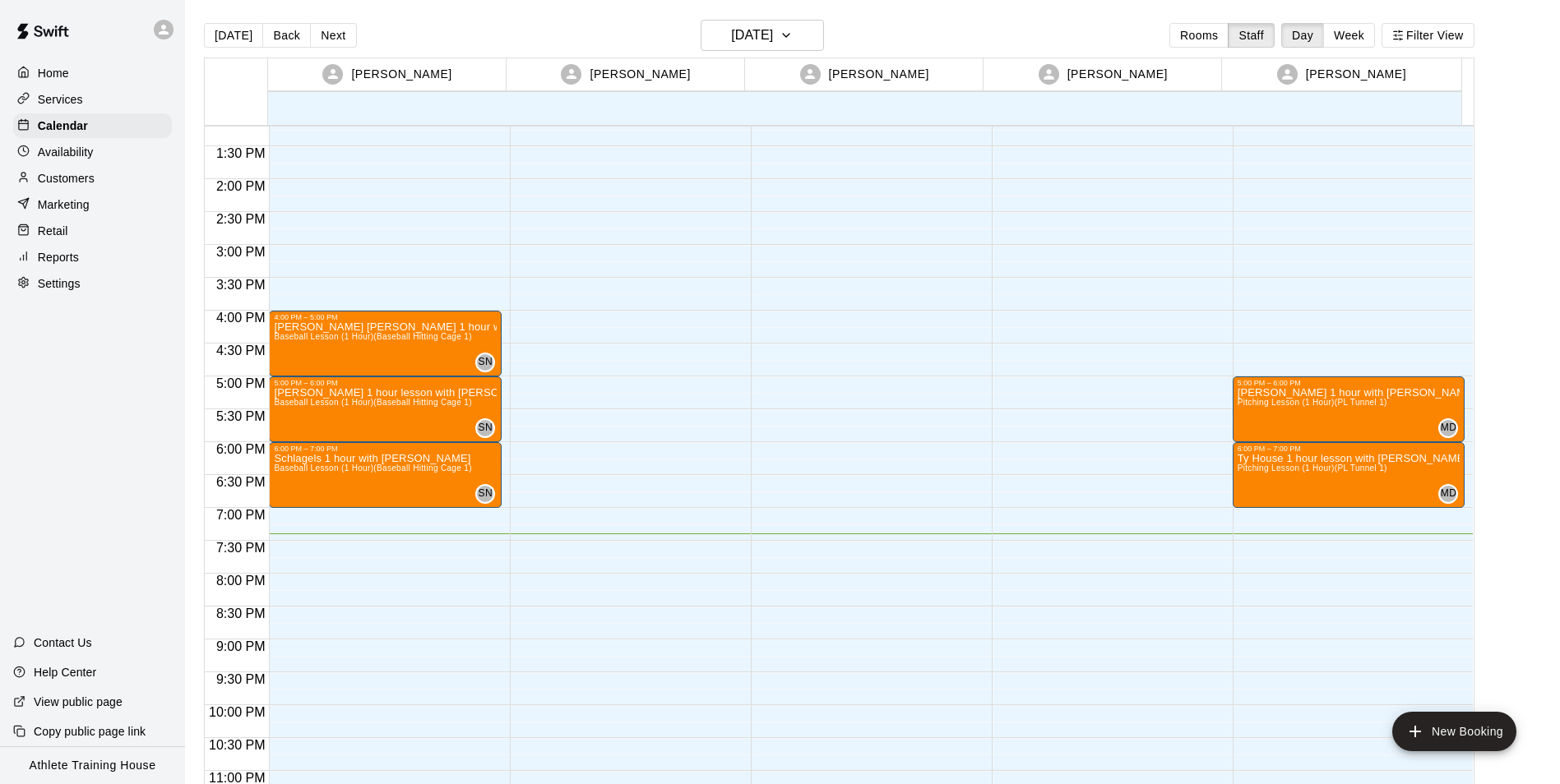
scroll to position [902, 0]
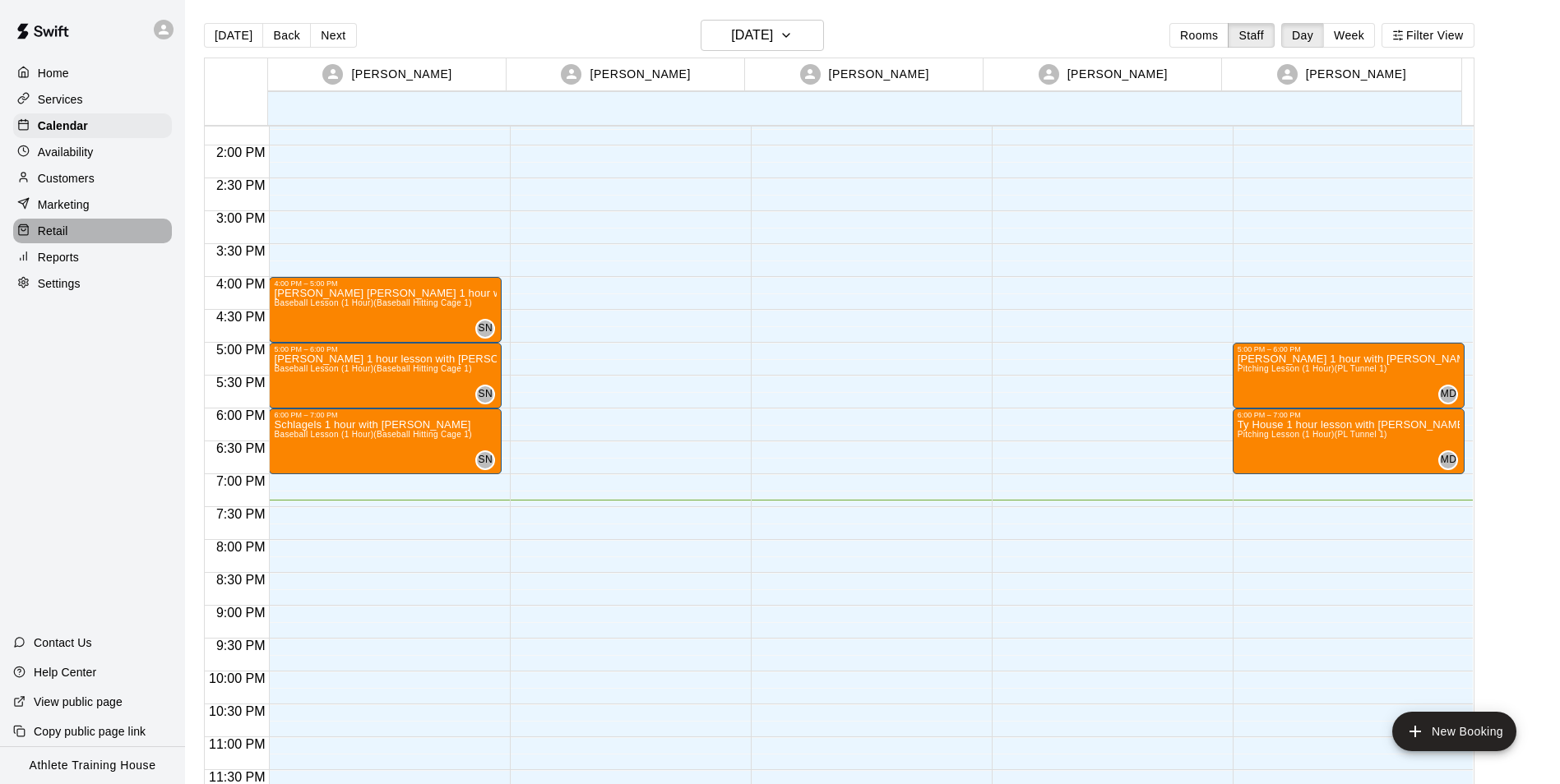
click at [94, 233] on div "Retail" at bounding box center [92, 230] width 158 height 25
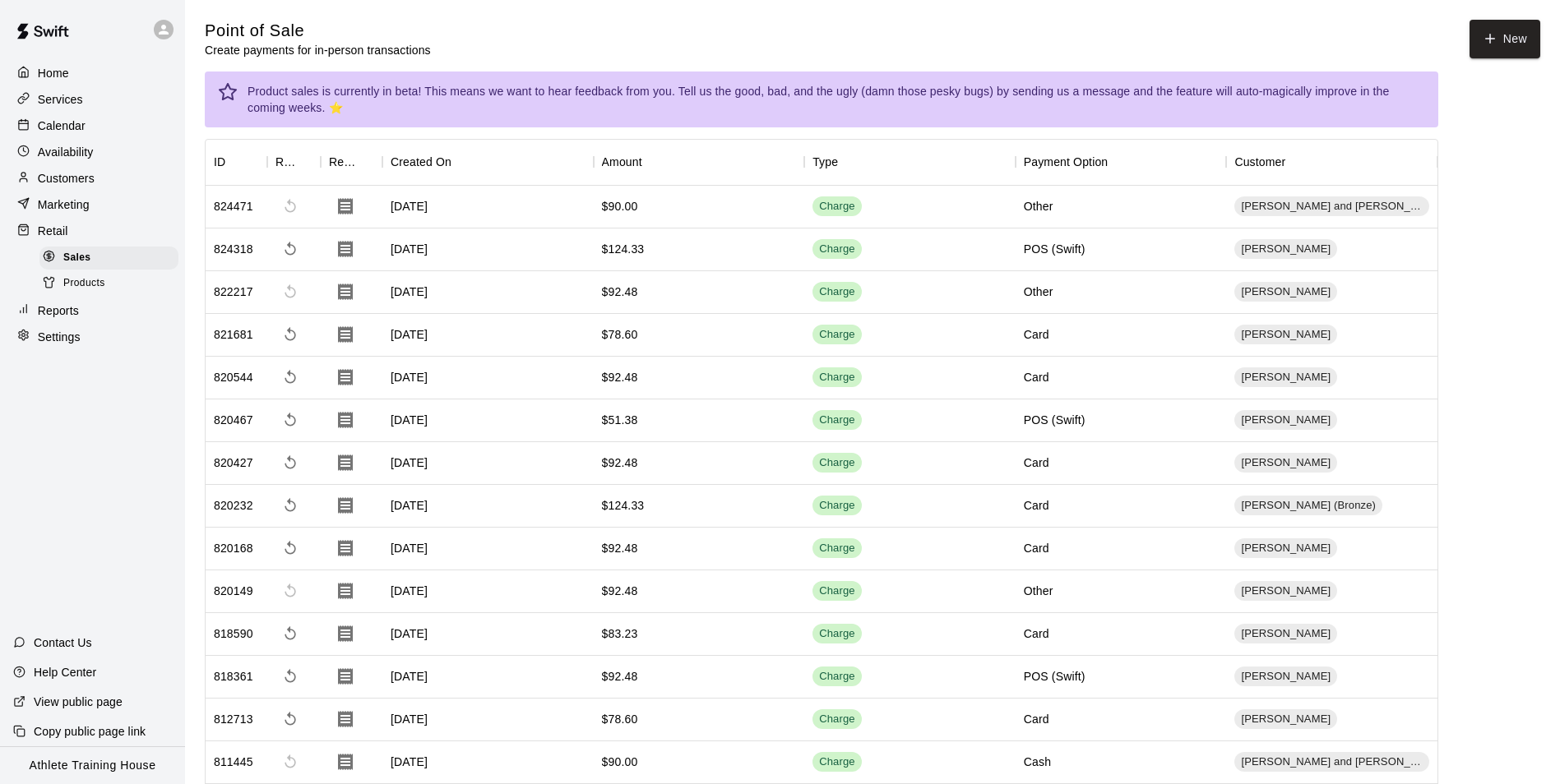
click at [99, 133] on div "Calendar" at bounding box center [92, 125] width 158 height 25
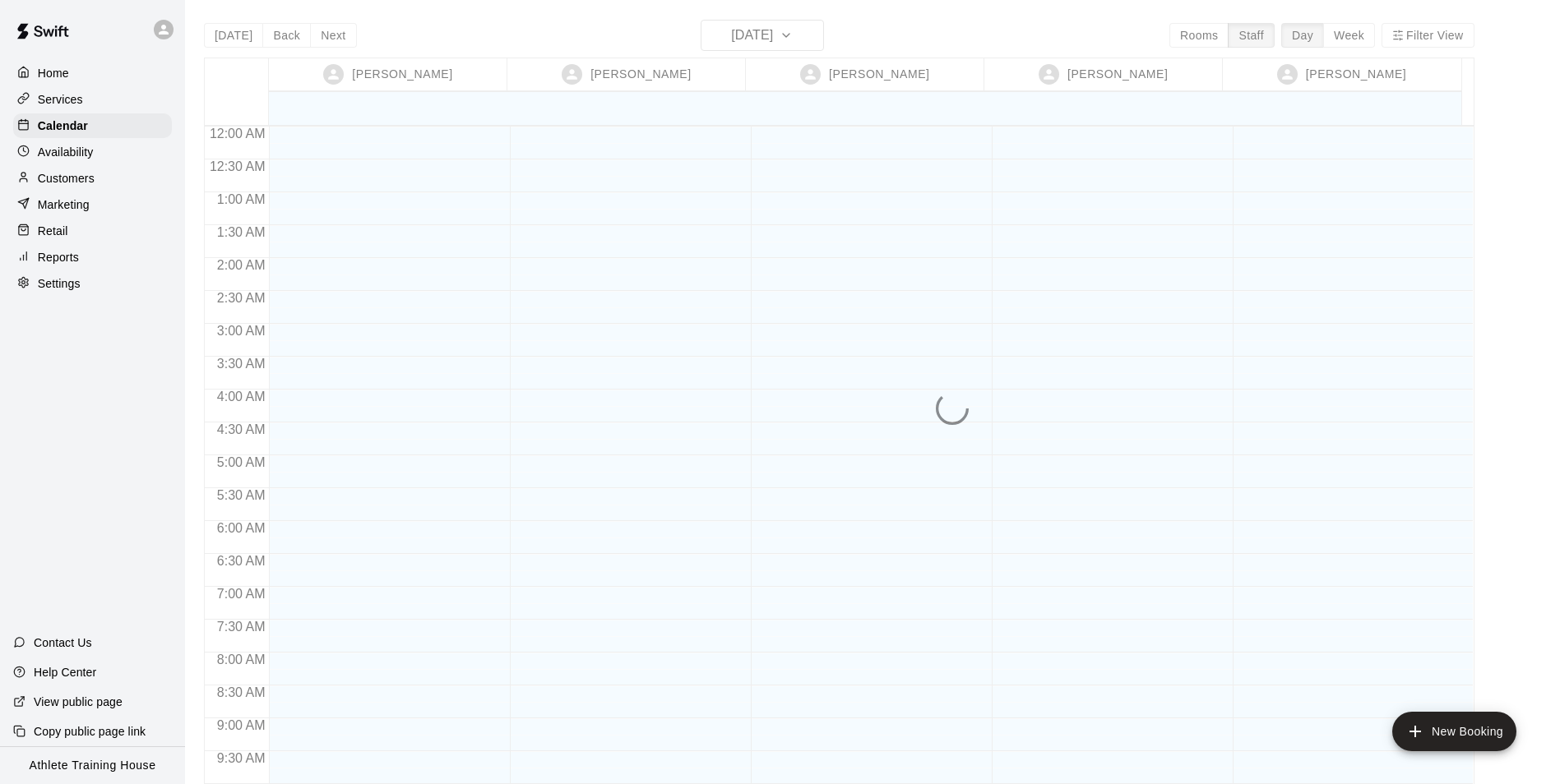
scroll to position [902, 0]
